Goal: Task Accomplishment & Management: Use online tool/utility

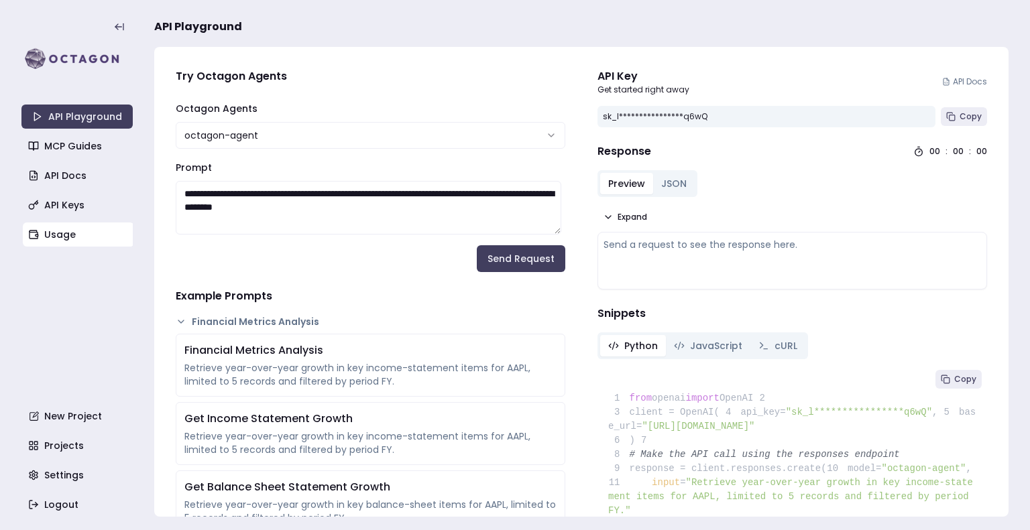
click at [80, 232] on link "Usage" at bounding box center [78, 235] width 111 height 24
click at [56, 234] on link "Usage" at bounding box center [78, 235] width 111 height 24
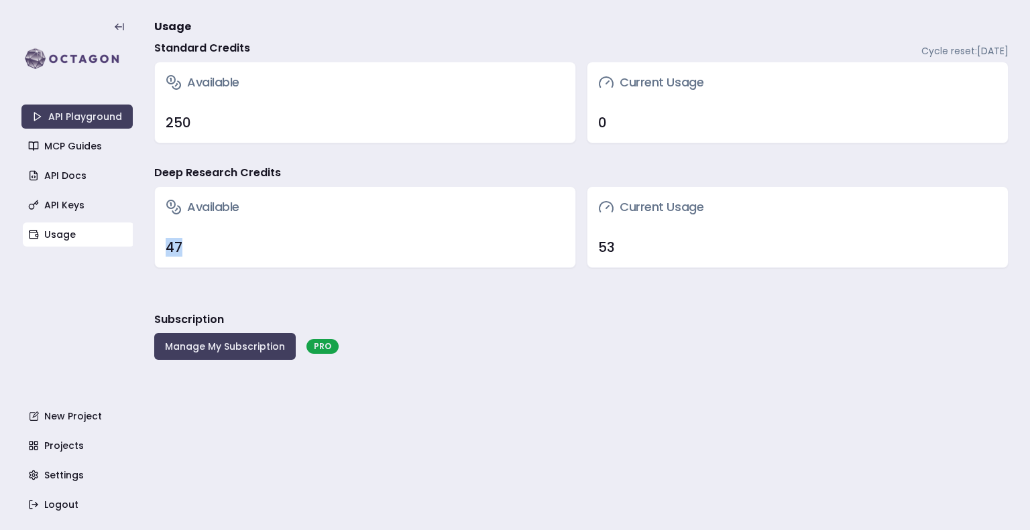
drag, startPoint x: 159, startPoint y: 251, endPoint x: 196, endPoint y: 245, distance: 37.5
click at [196, 245] on div "47" at bounding box center [365, 247] width 420 height 40
click at [196, 245] on div "47" at bounding box center [365, 247] width 399 height 19
